Goal: Use online tool/utility: Utilize a website feature to perform a specific function

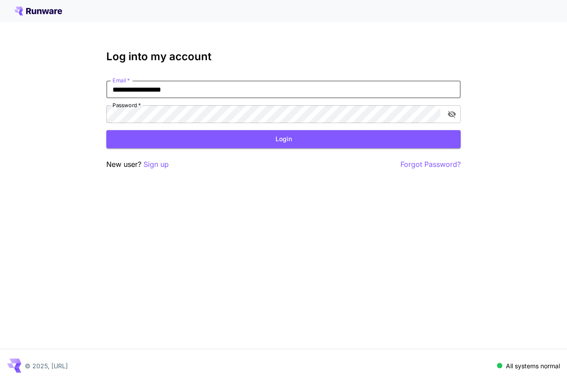
type input "**********"
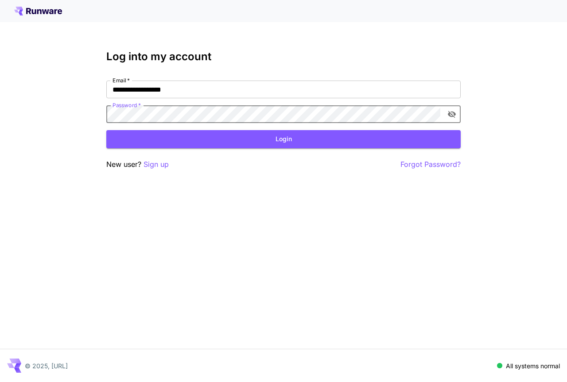
click button "Login" at bounding box center [283, 139] width 354 height 18
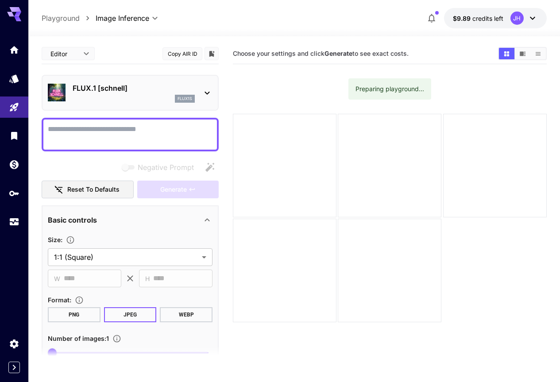
click at [148, 98] on div "flux1s" at bounding box center [134, 99] width 122 height 8
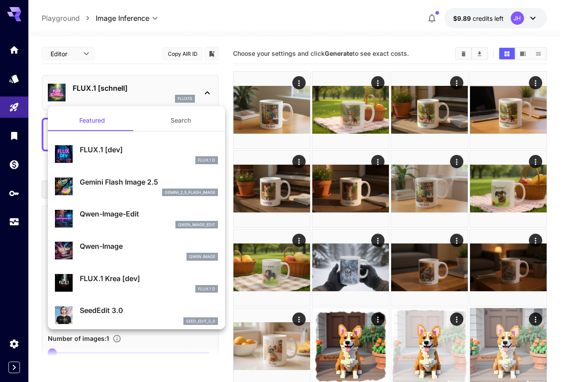
click at [109, 217] on p "Qwen-Image-Edit" at bounding box center [149, 214] width 138 height 11
type input "*"
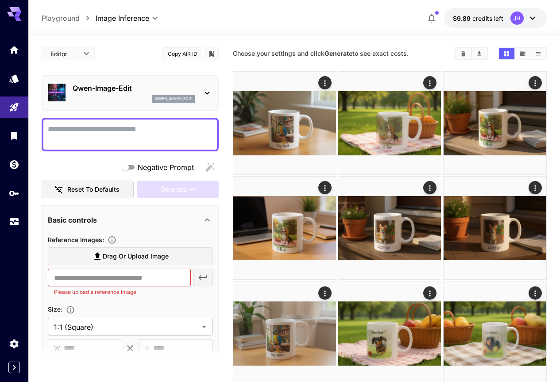
type input "*"
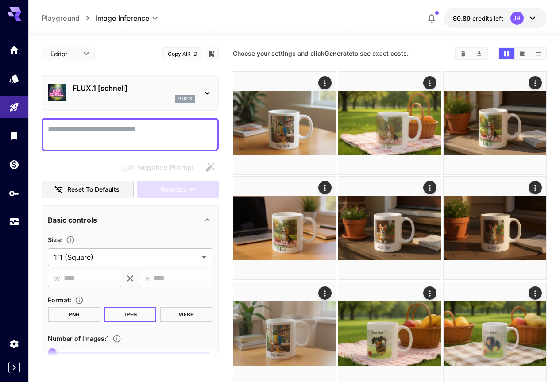
click at [121, 121] on div at bounding box center [130, 135] width 177 height 34
click at [117, 125] on textarea "Negative Prompt" at bounding box center [130, 134] width 165 height 21
click at [124, 92] on p "FLUX.1 [schnell]" at bounding box center [134, 88] width 122 height 11
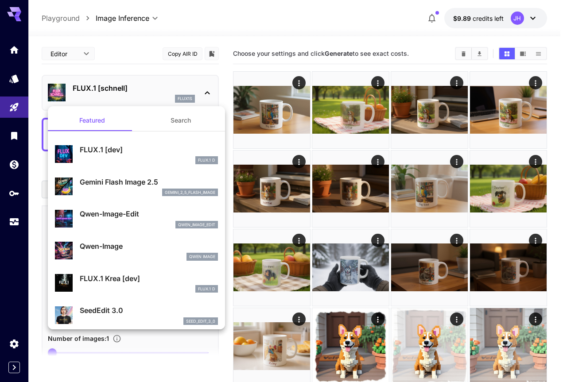
click at [104, 210] on p "Qwen-Image-Edit" at bounding box center [149, 214] width 138 height 11
type input "*"
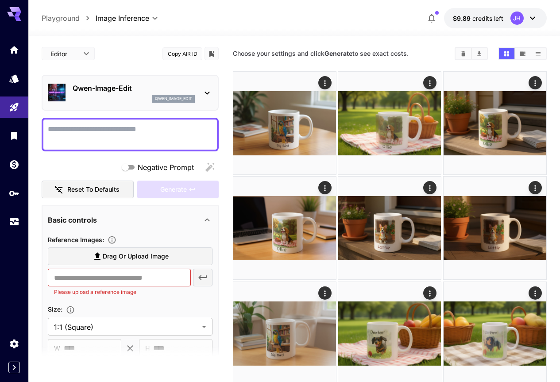
click at [119, 252] on span "Drag or upload image" at bounding box center [136, 256] width 66 height 11
click at [0, 0] on input "Drag or upload image" at bounding box center [0, 0] width 0 height 0
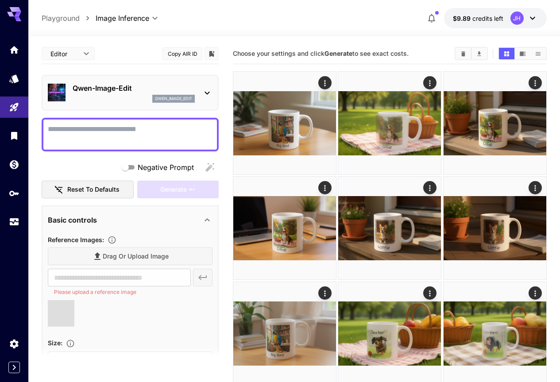
type input "**********"
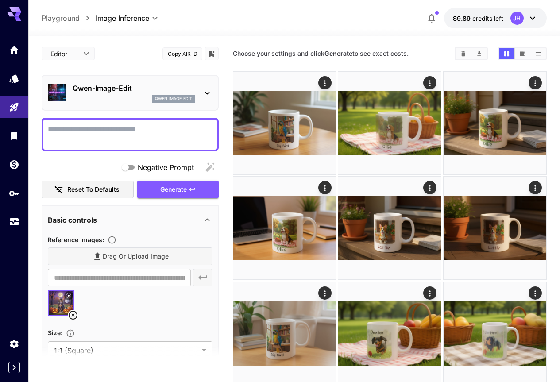
click at [156, 130] on textarea "Negative Prompt" at bounding box center [130, 134] width 165 height 21
paste textarea "**********"
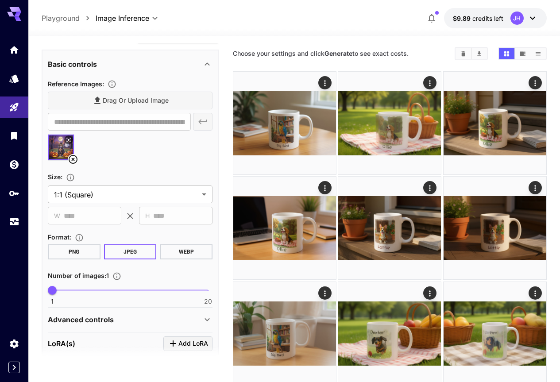
scroll to position [44, 0]
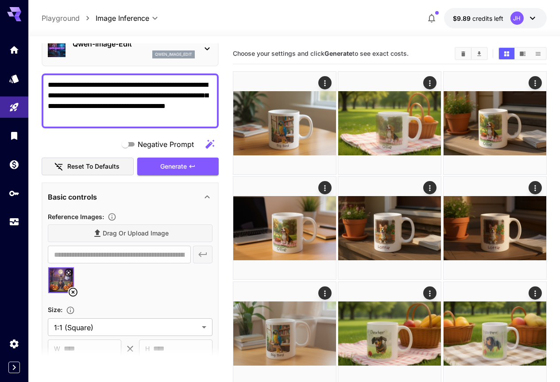
click at [179, 167] on span "Generate" at bounding box center [173, 166] width 27 height 11
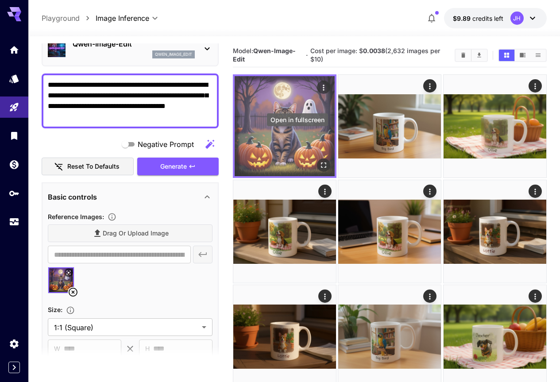
click at [319, 161] on icon "Open in fullscreen" at bounding box center [323, 165] width 9 height 9
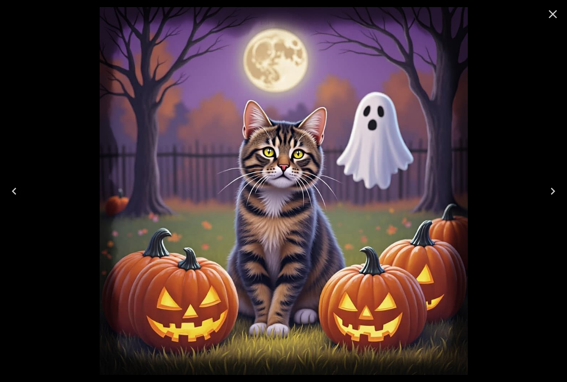
click at [547, 16] on icon "Close" at bounding box center [553, 14] width 14 height 14
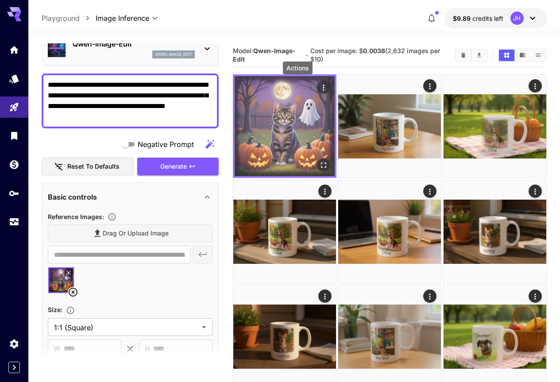
click at [319, 84] on icon "Actions" at bounding box center [323, 87] width 9 height 9
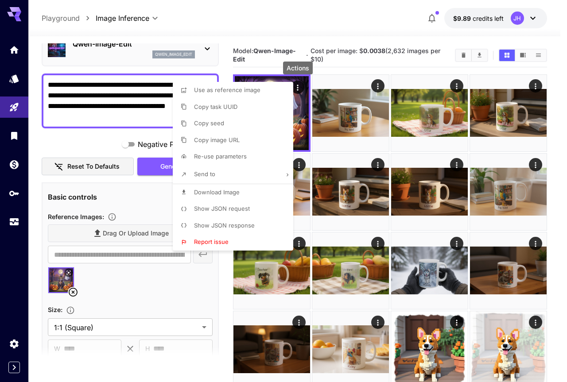
click at [225, 189] on span "Download Image" at bounding box center [217, 192] width 46 height 7
click at [117, 179] on div at bounding box center [283, 191] width 567 height 382
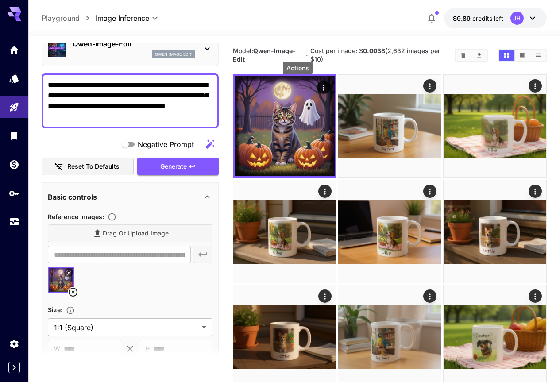
drag, startPoint x: 92, startPoint y: 121, endPoint x: 21, endPoint y: 63, distance: 91.6
paste textarea "**********"
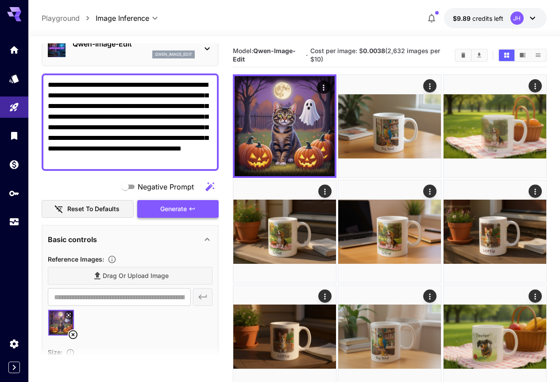
type textarea "**********"
click at [192, 206] on icon "button" at bounding box center [192, 209] width 7 height 7
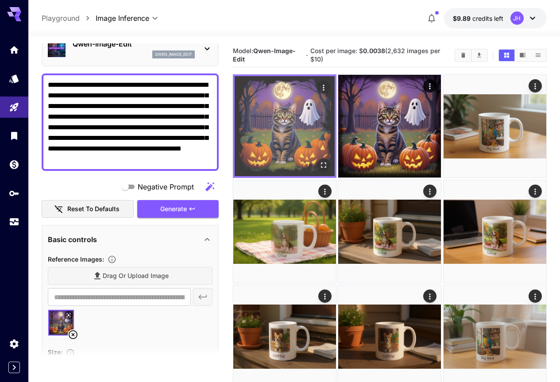
click at [321, 163] on icon "Open in fullscreen" at bounding box center [323, 165] width 5 height 5
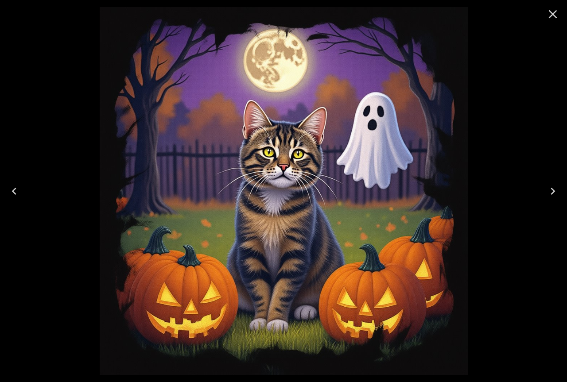
click at [550, 16] on icon "Close" at bounding box center [553, 14] width 14 height 14
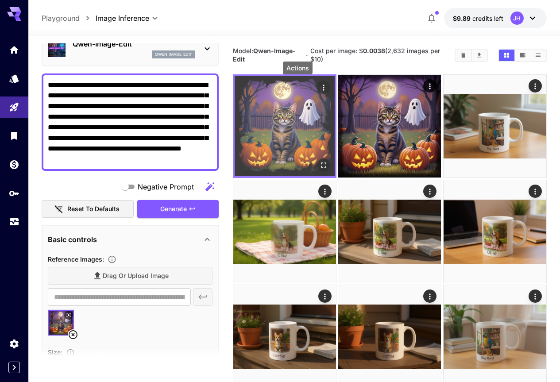
click at [319, 86] on icon "Actions" at bounding box center [323, 87] width 9 height 9
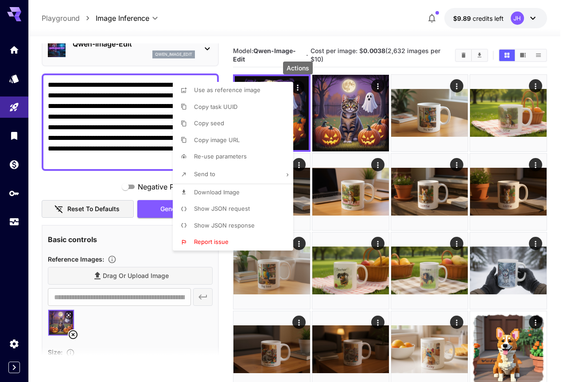
click at [213, 196] on p "Download Image" at bounding box center [217, 192] width 46 height 9
click at [128, 96] on div at bounding box center [283, 191] width 567 height 382
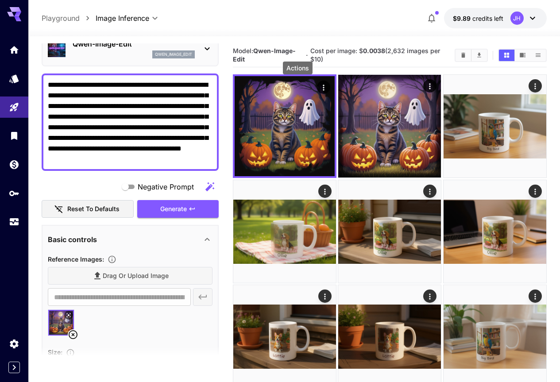
click at [74, 331] on icon at bounding box center [73, 335] width 9 height 9
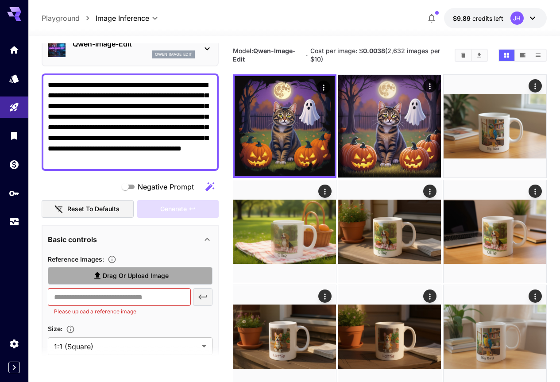
click at [126, 275] on span "Drag or upload image" at bounding box center [136, 276] width 66 height 11
click at [0, 0] on input "Drag or upload image" at bounding box center [0, 0] width 0 height 0
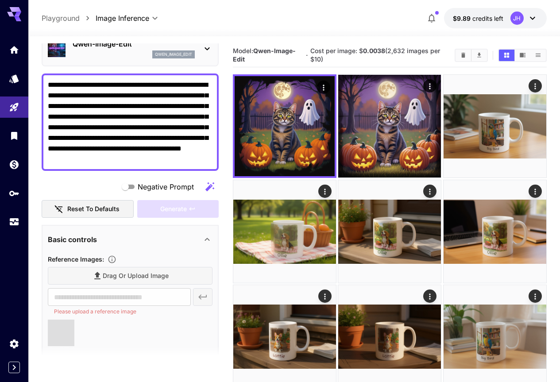
type input "**********"
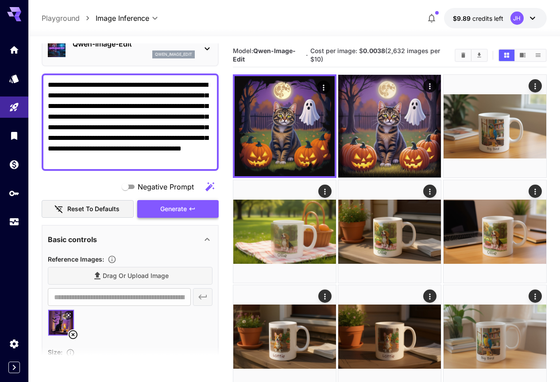
click at [174, 209] on span "Generate" at bounding box center [173, 209] width 27 height 11
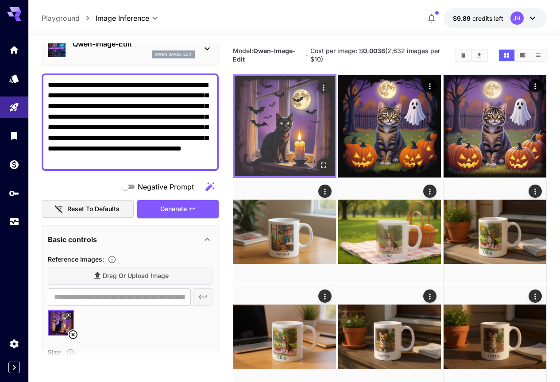
click at [319, 161] on icon "Open in fullscreen" at bounding box center [323, 165] width 9 height 9
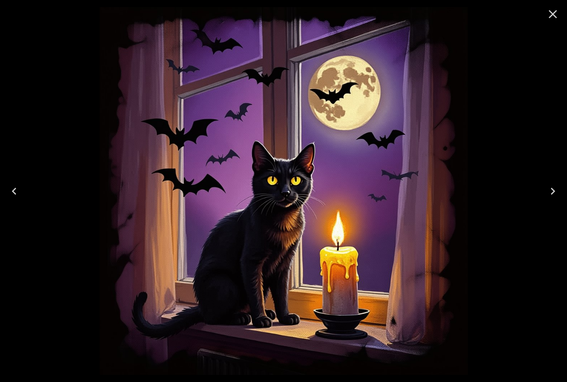
click at [555, 13] on icon "Close" at bounding box center [553, 14] width 8 height 8
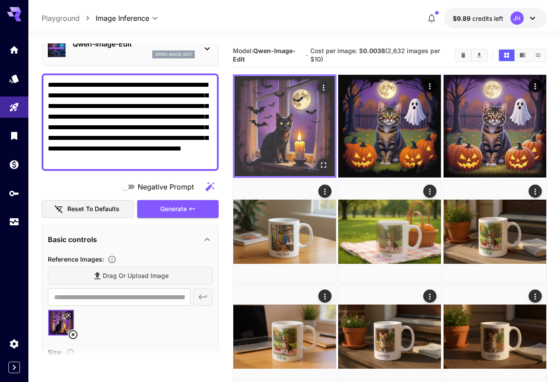
click at [319, 85] on icon "Actions" at bounding box center [323, 87] width 9 height 9
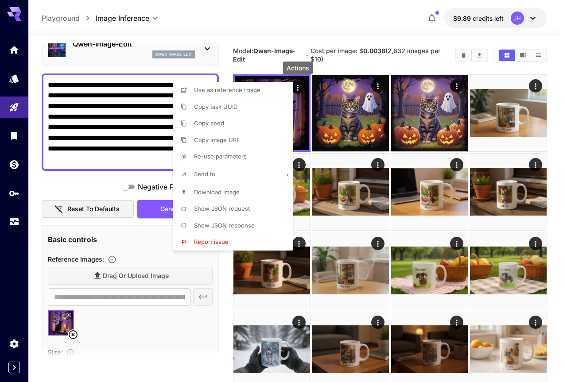
click at [228, 189] on span "Download Image" at bounding box center [217, 192] width 46 height 7
click at [150, 139] on div at bounding box center [283, 191] width 567 height 382
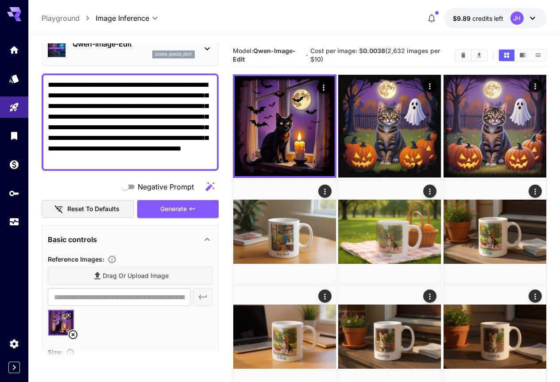
click at [71, 334] on icon at bounding box center [73, 335] width 11 height 11
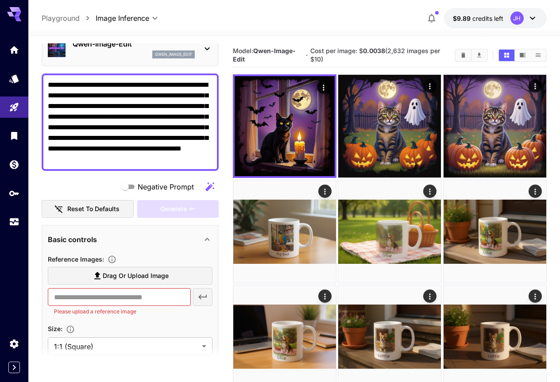
click at [143, 271] on span "Drag or upload image" at bounding box center [136, 276] width 66 height 11
click at [0, 0] on input "Drag or upload image" at bounding box center [0, 0] width 0 height 0
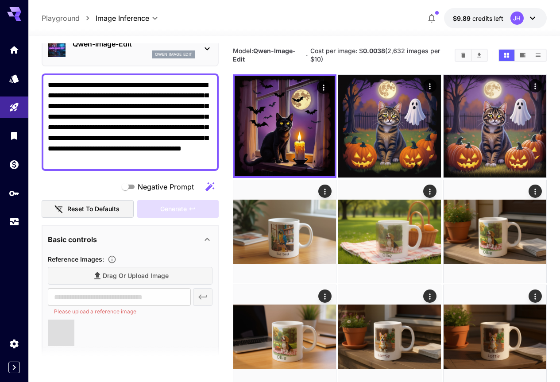
type input "**********"
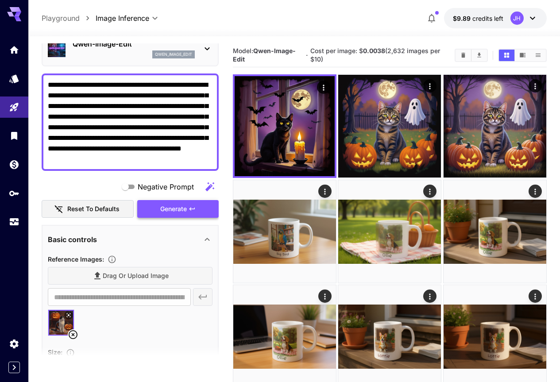
click at [186, 207] on span "Generate" at bounding box center [173, 209] width 27 height 11
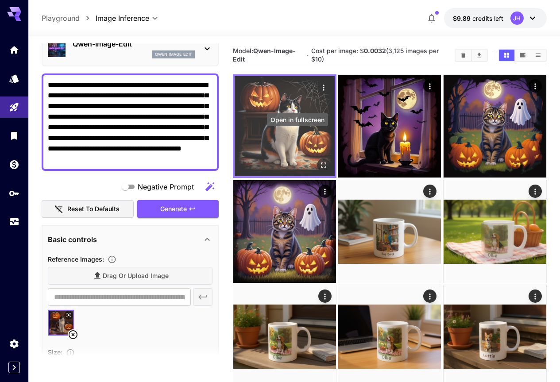
click at [319, 161] on icon "Open in fullscreen" at bounding box center [323, 165] width 9 height 9
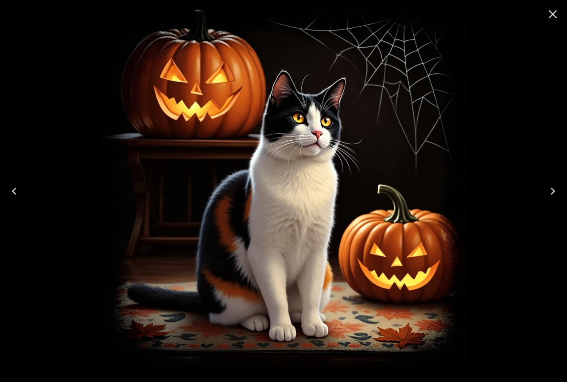
click at [549, 13] on icon "Close" at bounding box center [553, 14] width 14 height 14
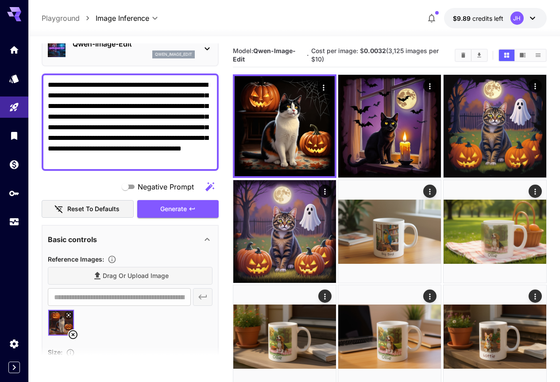
click at [61, 327] on img at bounding box center [61, 323] width 26 height 26
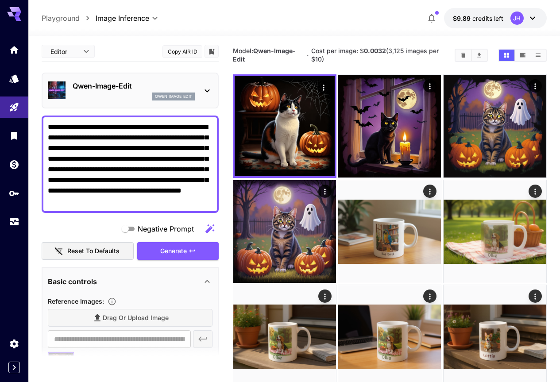
scroll to position [0, 0]
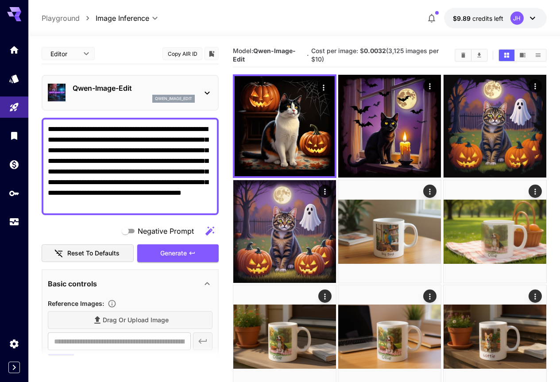
drag, startPoint x: 203, startPoint y: 116, endPoint x: 43, endPoint y: 113, distance: 160.9
click at [42, 111] on div "**********" at bounding box center [130, 321] width 177 height 557
paste textarea "**********"
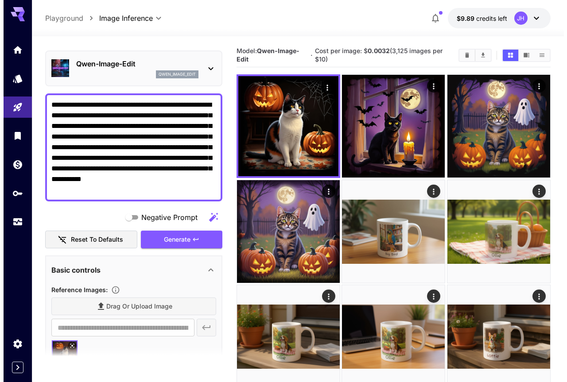
scroll to position [44, 0]
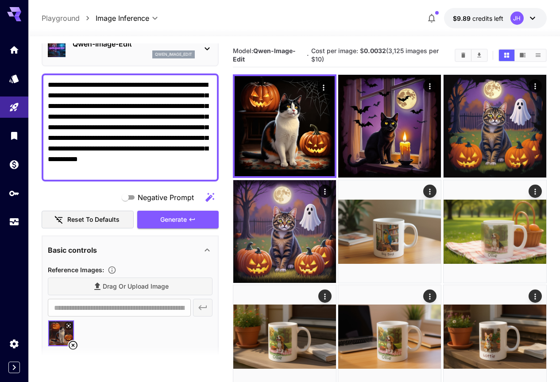
type textarea "**********"
click at [179, 221] on span "Generate" at bounding box center [173, 219] width 27 height 11
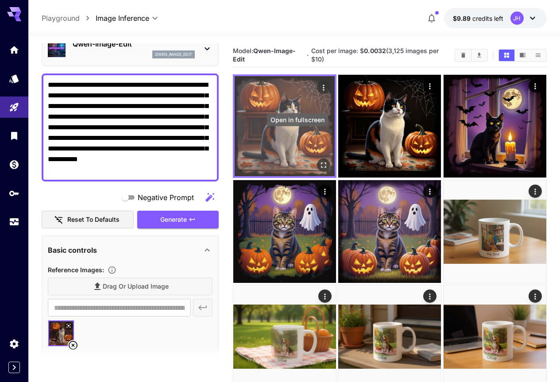
click at [321, 163] on icon "Open in fullscreen" at bounding box center [323, 165] width 5 height 5
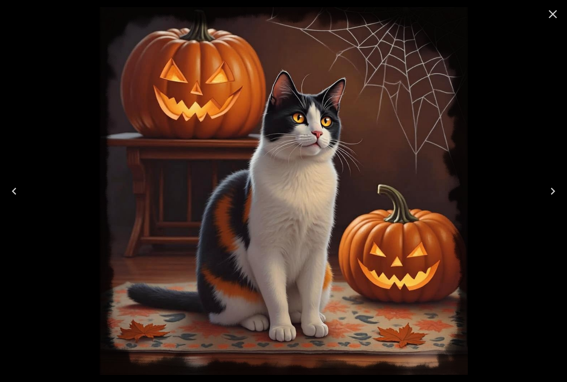
drag, startPoint x: 553, startPoint y: 15, endPoint x: 516, endPoint y: 26, distance: 39.4
click at [553, 15] on icon "Close" at bounding box center [553, 14] width 8 height 8
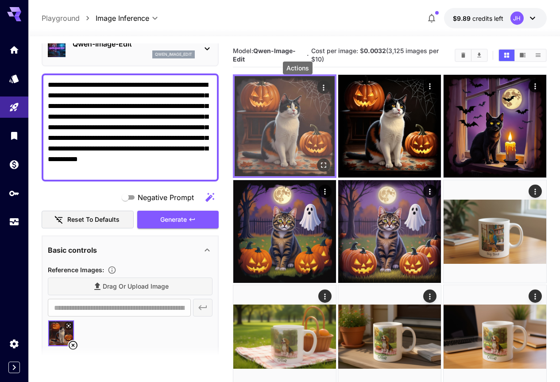
click at [319, 86] on icon "Actions" at bounding box center [323, 87] width 9 height 9
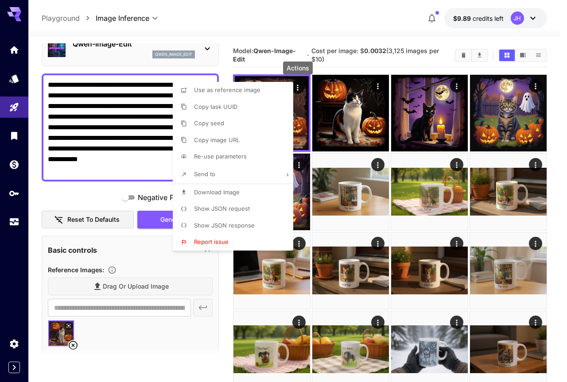
click at [234, 197] on li "Download Image" at bounding box center [236, 192] width 126 height 17
drag, startPoint x: 137, startPoint y: 151, endPoint x: 137, endPoint y: 157, distance: 6.2
click at [137, 151] on div at bounding box center [283, 191] width 567 height 382
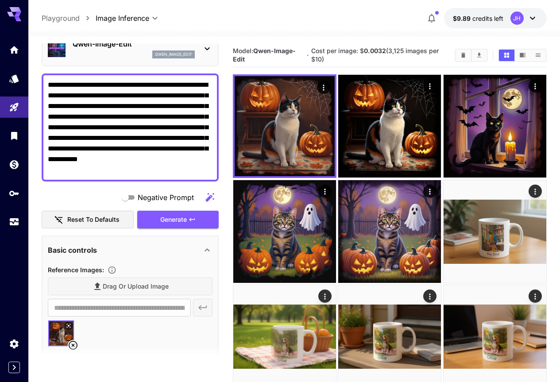
drag, startPoint x: 151, startPoint y: 172, endPoint x: 34, endPoint y: 90, distance: 142.8
click at [174, 148] on textarea "**********" at bounding box center [130, 128] width 165 height 96
click at [74, 344] on icon at bounding box center [73, 345] width 11 height 11
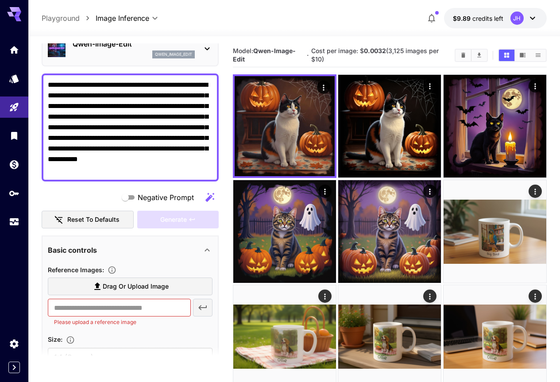
click at [131, 293] on label "Drag or upload image" at bounding box center [130, 287] width 165 height 18
click at [0, 0] on input "Drag or upload image" at bounding box center [0, 0] width 0 height 0
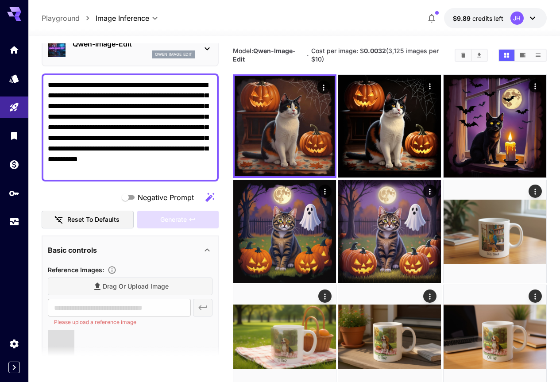
type input "**********"
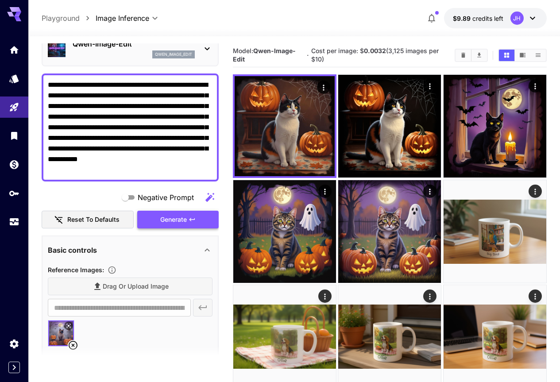
click at [173, 220] on span "Generate" at bounding box center [173, 219] width 27 height 11
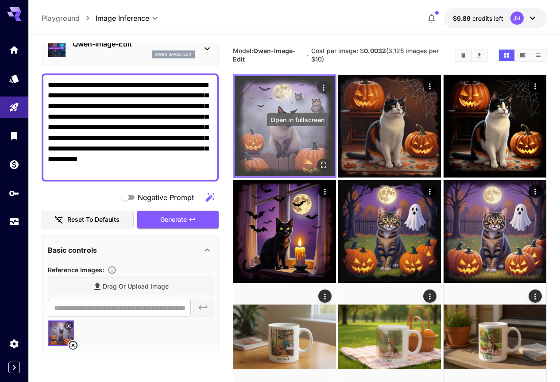
click at [321, 163] on icon "Open in fullscreen" at bounding box center [323, 165] width 5 height 5
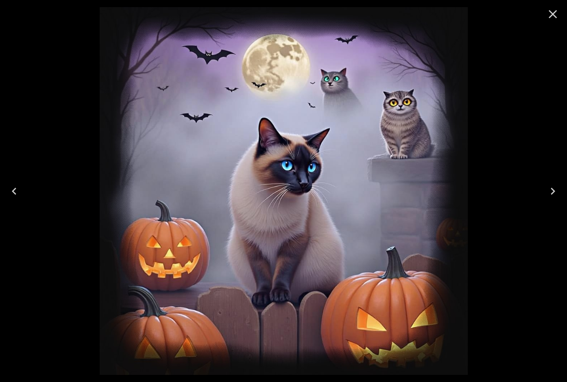
scroll to position [44, 0]
drag, startPoint x: 553, startPoint y: 10, endPoint x: 561, endPoint y: 45, distance: 36.2
click at [554, 10] on icon "Close" at bounding box center [553, 14] width 14 height 14
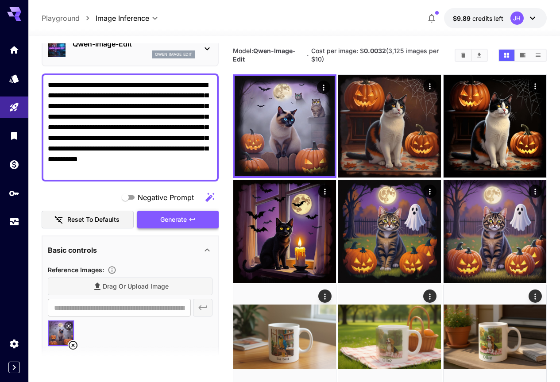
click at [180, 225] on span "Generate" at bounding box center [173, 219] width 27 height 11
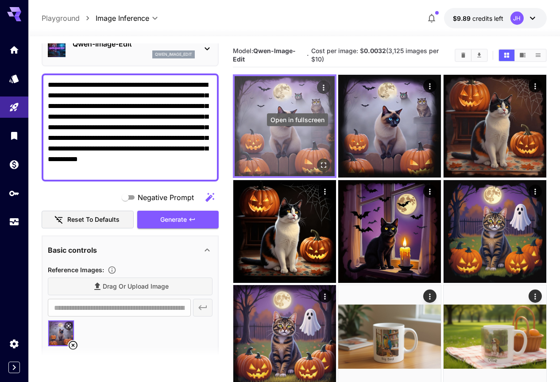
click at [317, 159] on button "Open in fullscreen" at bounding box center [323, 165] width 13 height 13
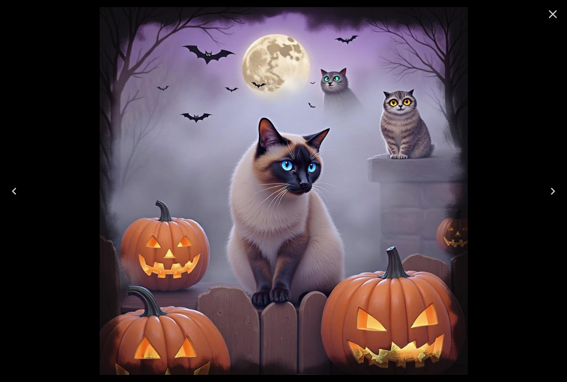
click at [549, 12] on icon "Close" at bounding box center [553, 14] width 14 height 14
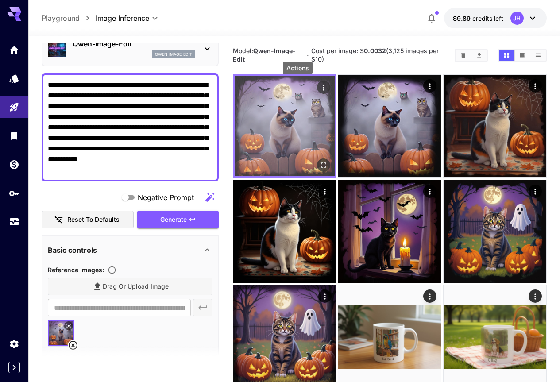
click at [319, 85] on icon "Actions" at bounding box center [323, 87] width 9 height 9
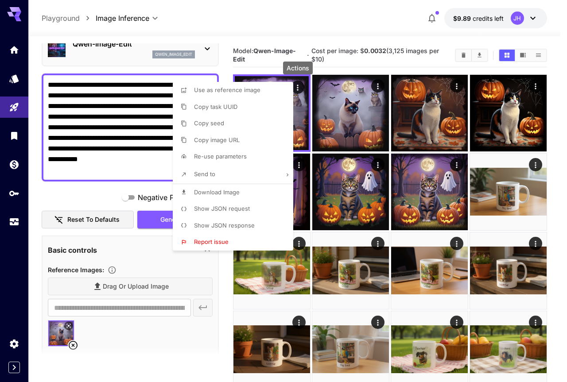
click at [219, 192] on span "Download Image" at bounding box center [217, 192] width 46 height 7
click at [134, 159] on div at bounding box center [283, 191] width 567 height 382
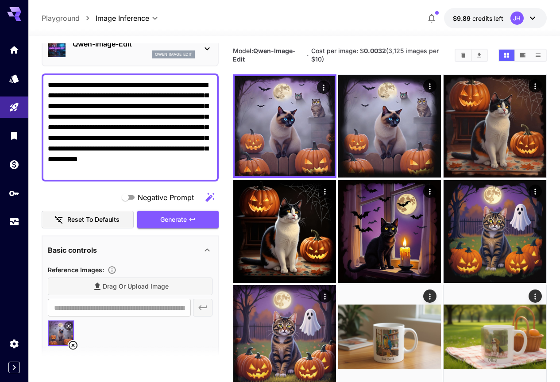
click at [73, 342] on icon at bounding box center [73, 345] width 11 height 11
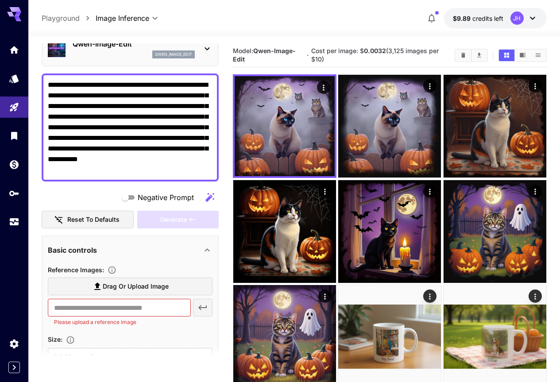
click at [132, 280] on label "Drag or upload image" at bounding box center [130, 287] width 165 height 18
click at [0, 0] on input "Drag or upload image" at bounding box center [0, 0] width 0 height 0
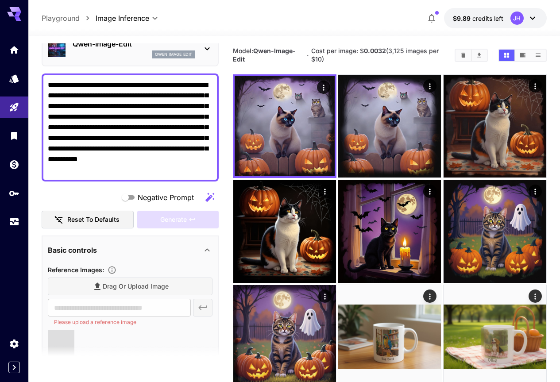
type input "**********"
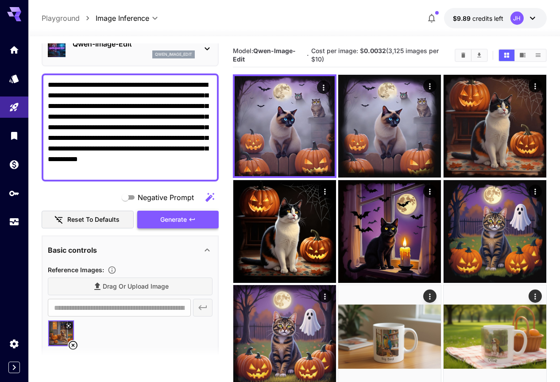
click at [181, 220] on span "Generate" at bounding box center [173, 219] width 27 height 11
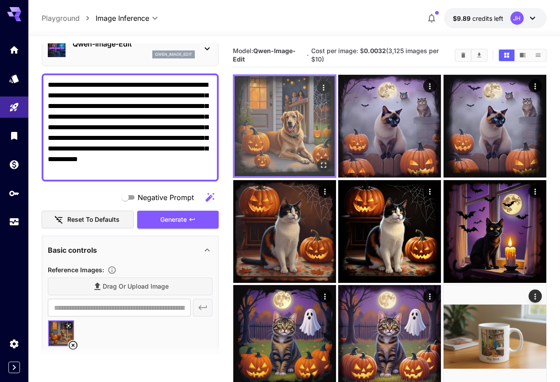
click at [319, 161] on icon "Open in fullscreen" at bounding box center [323, 165] width 9 height 9
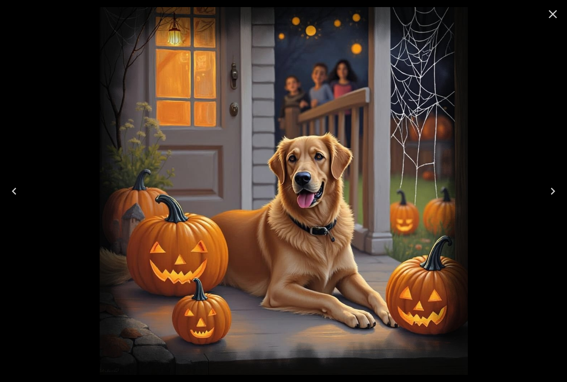
click at [553, 12] on icon "Close" at bounding box center [553, 14] width 14 height 14
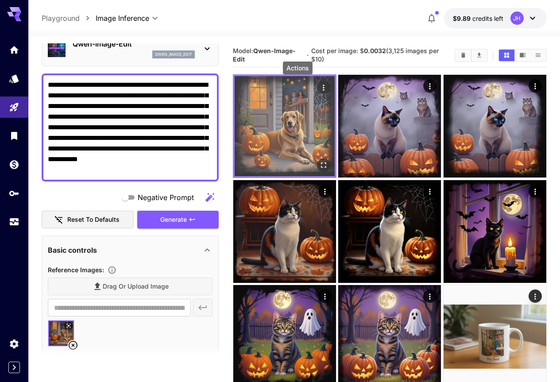
click at [319, 86] on icon "Actions" at bounding box center [323, 87] width 9 height 9
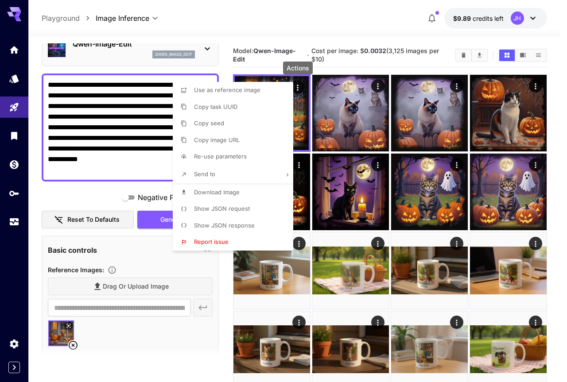
click at [230, 191] on span "Download Image" at bounding box center [217, 192] width 46 height 7
click at [118, 278] on div at bounding box center [283, 191] width 567 height 382
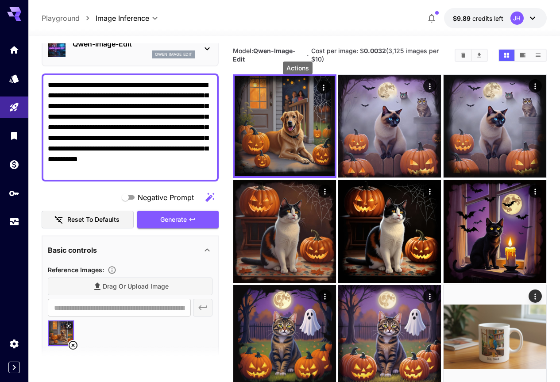
click at [120, 283] on div "Drag or upload image" at bounding box center [130, 287] width 165 height 18
click at [123, 331] on div at bounding box center [130, 337] width 165 height 34
click at [74, 345] on icon at bounding box center [73, 345] width 9 height 9
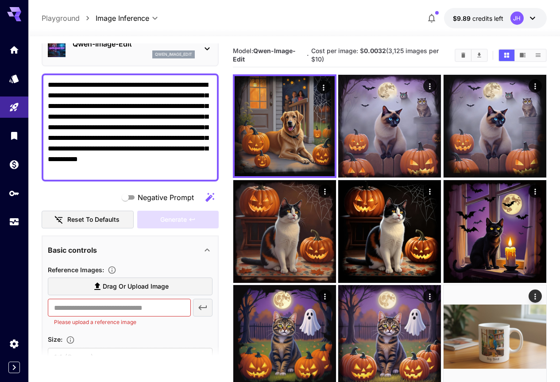
click at [135, 288] on span "Drag or upload image" at bounding box center [136, 286] width 66 height 11
click at [0, 0] on input "Drag or upload image" at bounding box center [0, 0] width 0 height 0
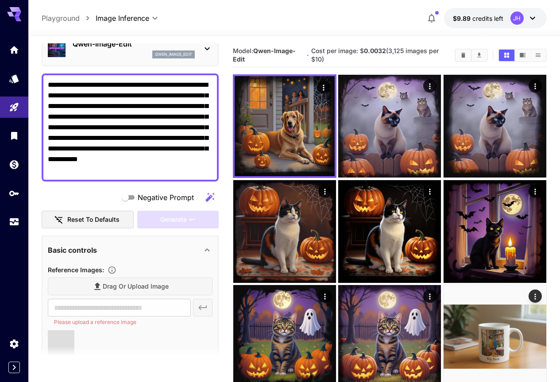
type input "**********"
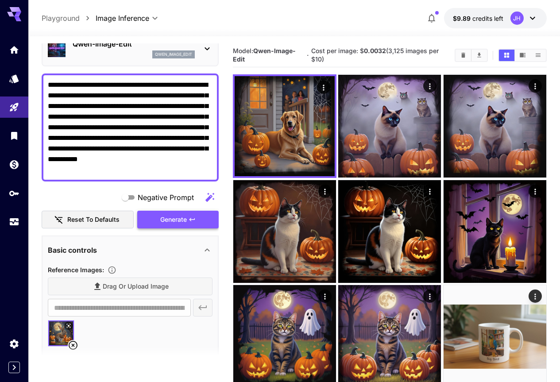
click at [178, 217] on span "Generate" at bounding box center [173, 219] width 27 height 11
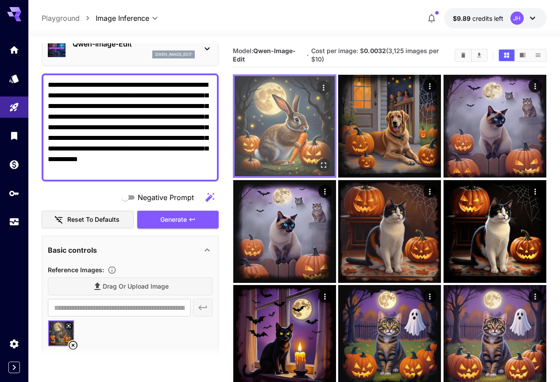
click at [319, 161] on icon "Open in fullscreen" at bounding box center [323, 165] width 9 height 9
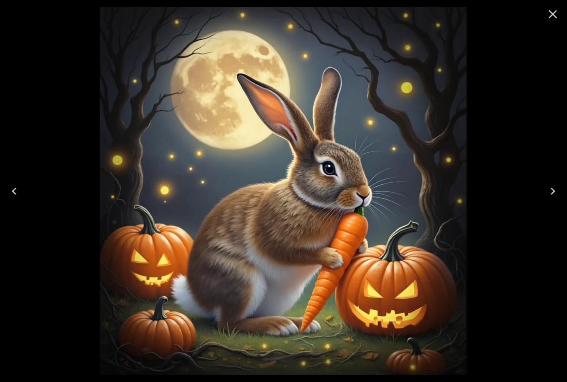
drag, startPoint x: 552, startPoint y: 13, endPoint x: 386, endPoint y: 62, distance: 172.7
click at [552, 13] on icon "Close" at bounding box center [553, 14] width 8 height 8
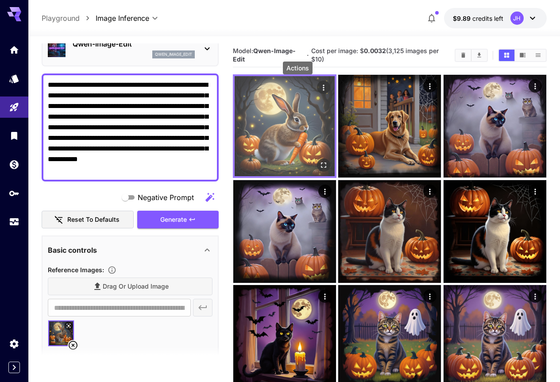
click at [319, 85] on icon "Actions" at bounding box center [323, 87] width 9 height 9
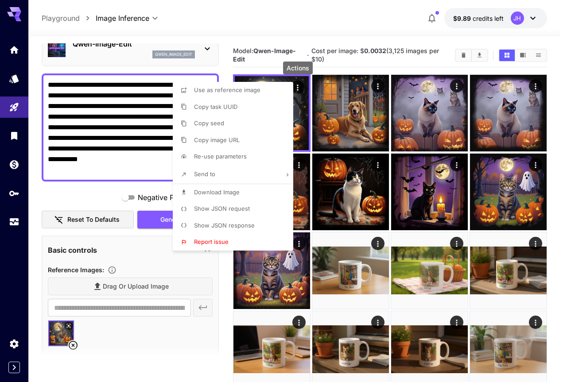
click at [238, 193] on span "Download Image" at bounding box center [217, 192] width 46 height 7
click at [108, 288] on div at bounding box center [283, 191] width 567 height 382
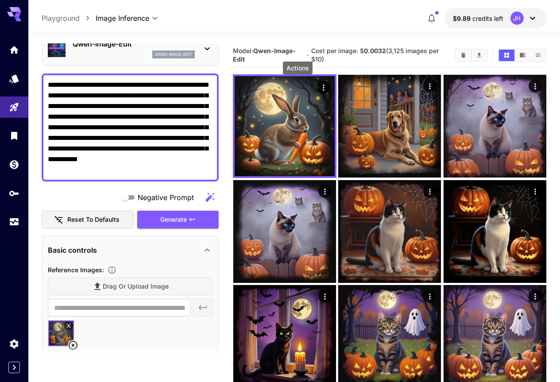
drag, startPoint x: 75, startPoint y: 343, endPoint x: 113, endPoint y: 298, distance: 59.7
click at [74, 344] on icon at bounding box center [73, 345] width 11 height 11
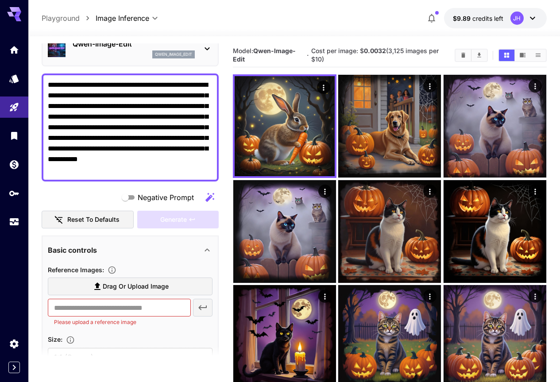
click at [120, 293] on label "Drag or upload image" at bounding box center [130, 287] width 165 height 18
click at [0, 0] on input "Drag or upload image" at bounding box center [0, 0] width 0 height 0
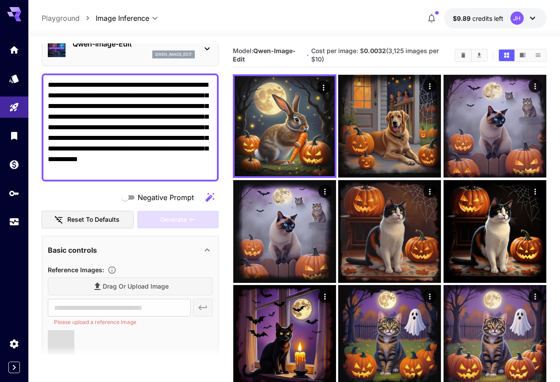
type input "**********"
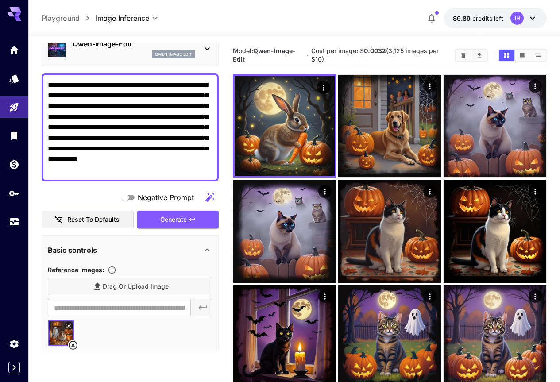
click at [170, 218] on span "Generate" at bounding box center [173, 219] width 27 height 11
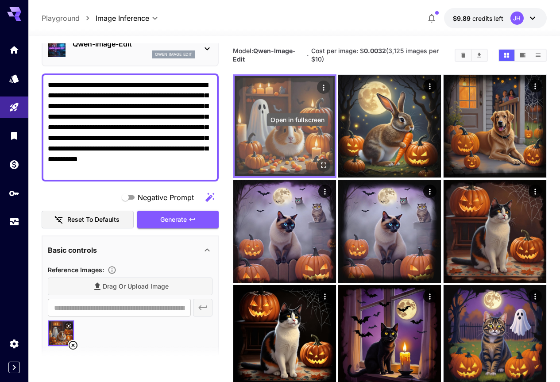
click at [319, 161] on icon "Open in fullscreen" at bounding box center [323, 165] width 9 height 9
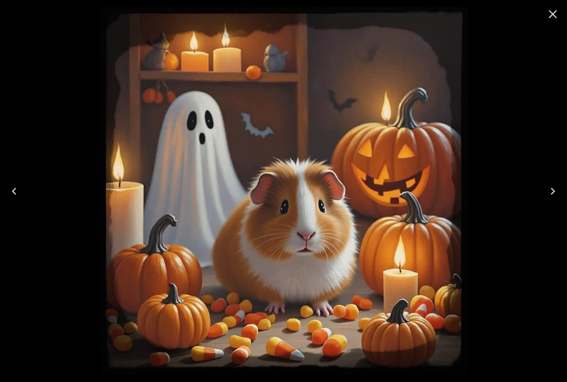
click at [555, 14] on icon "Close" at bounding box center [553, 14] width 14 height 14
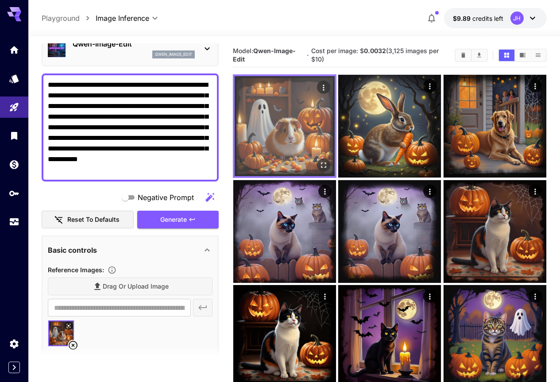
click at [319, 85] on icon "Actions" at bounding box center [323, 87] width 9 height 9
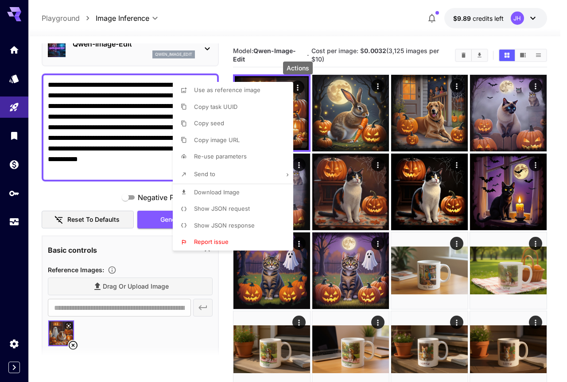
click at [228, 189] on span "Download Image" at bounding box center [217, 192] width 46 height 7
click at [131, 132] on div at bounding box center [283, 191] width 567 height 382
